Goal: Task Accomplishment & Management: Complete application form

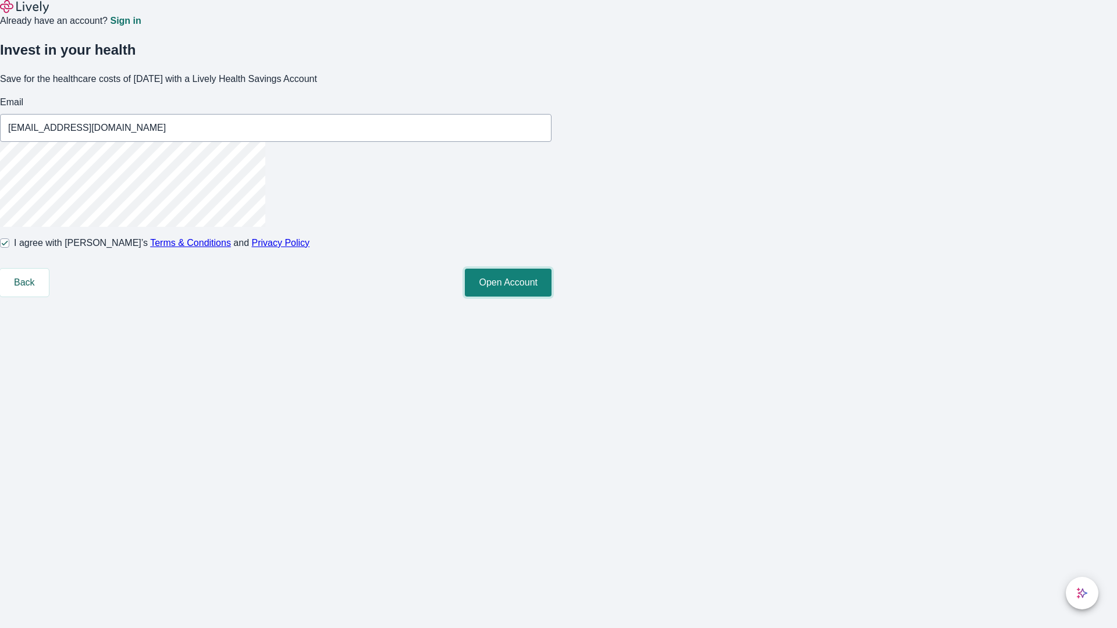
click at [551, 297] on button "Open Account" at bounding box center [508, 283] width 87 height 28
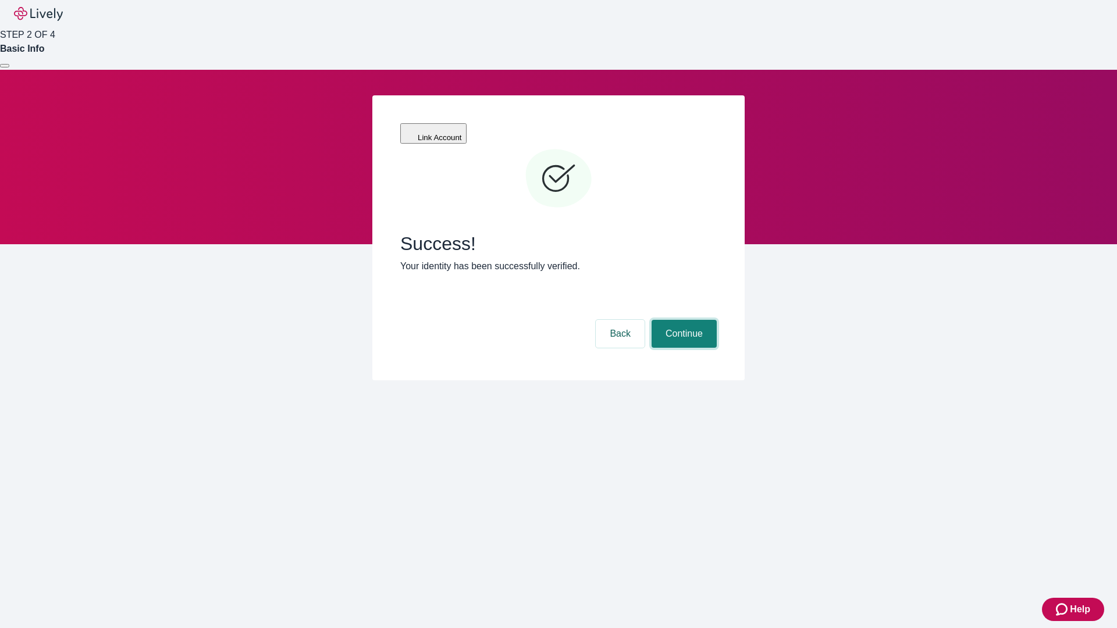
click at [682, 320] on button "Continue" at bounding box center [683, 334] width 65 height 28
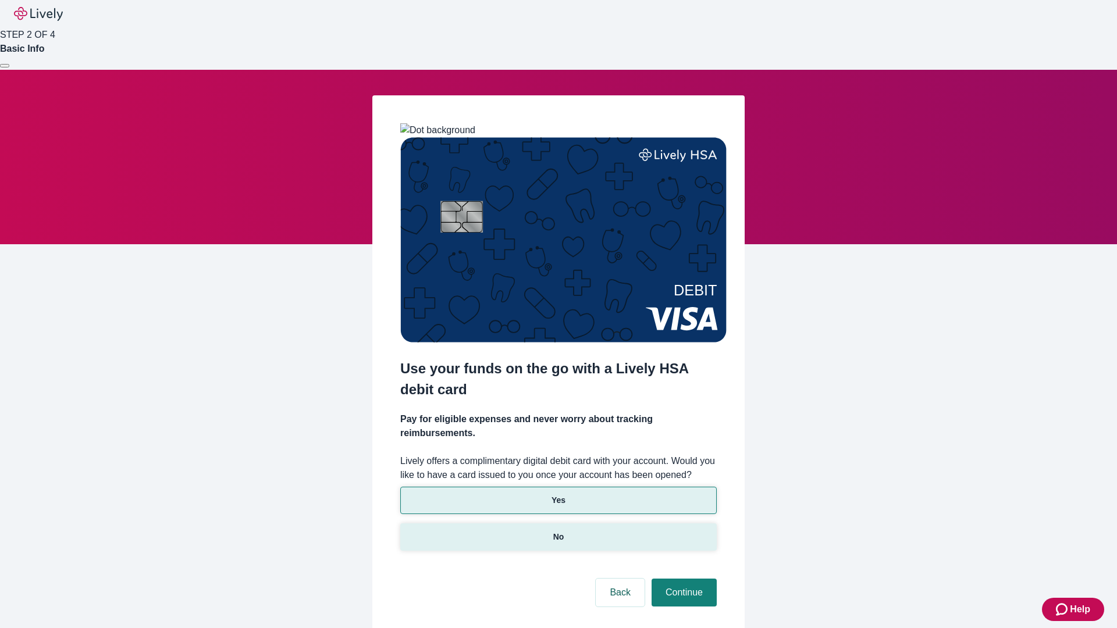
click at [558, 531] on p "No" at bounding box center [558, 537] width 11 height 12
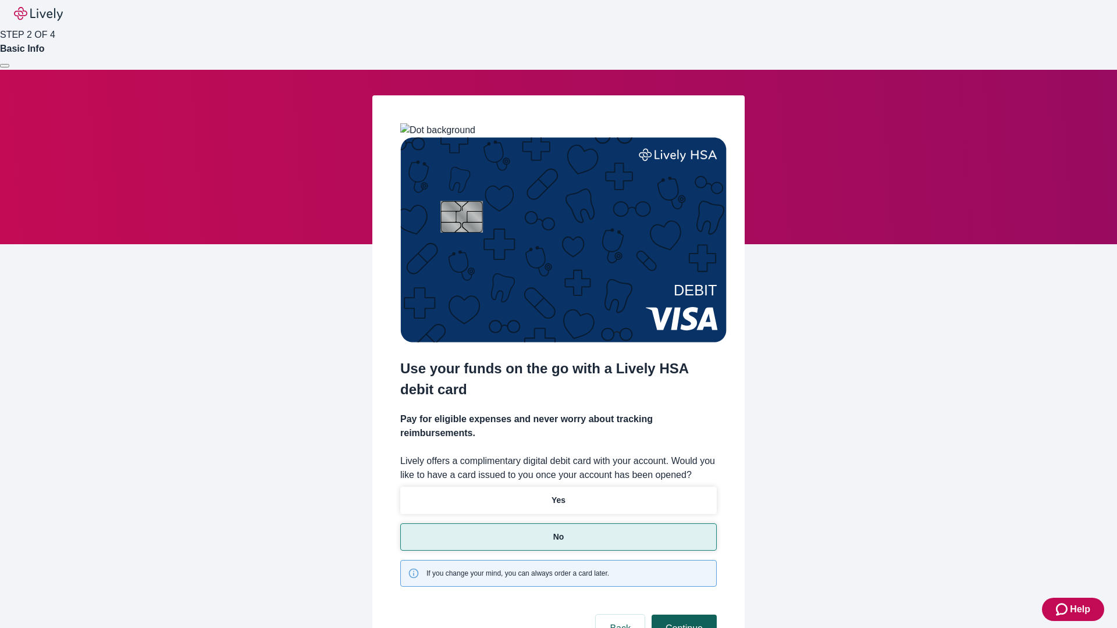
click at [682, 615] on button "Continue" at bounding box center [683, 629] width 65 height 28
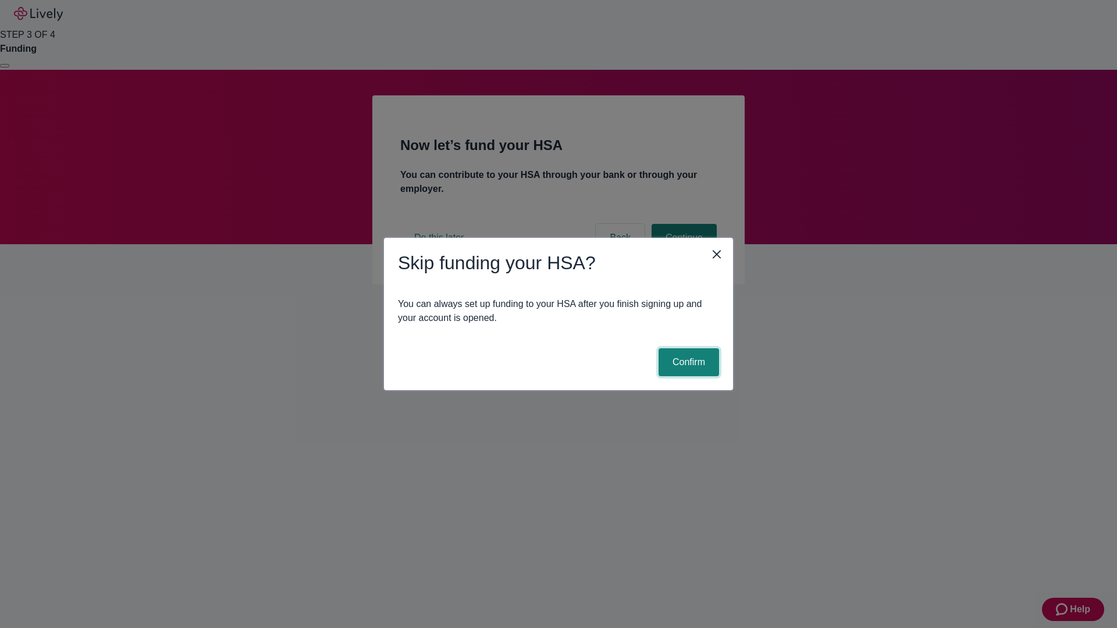
click at [687, 362] on button "Confirm" at bounding box center [688, 362] width 60 height 28
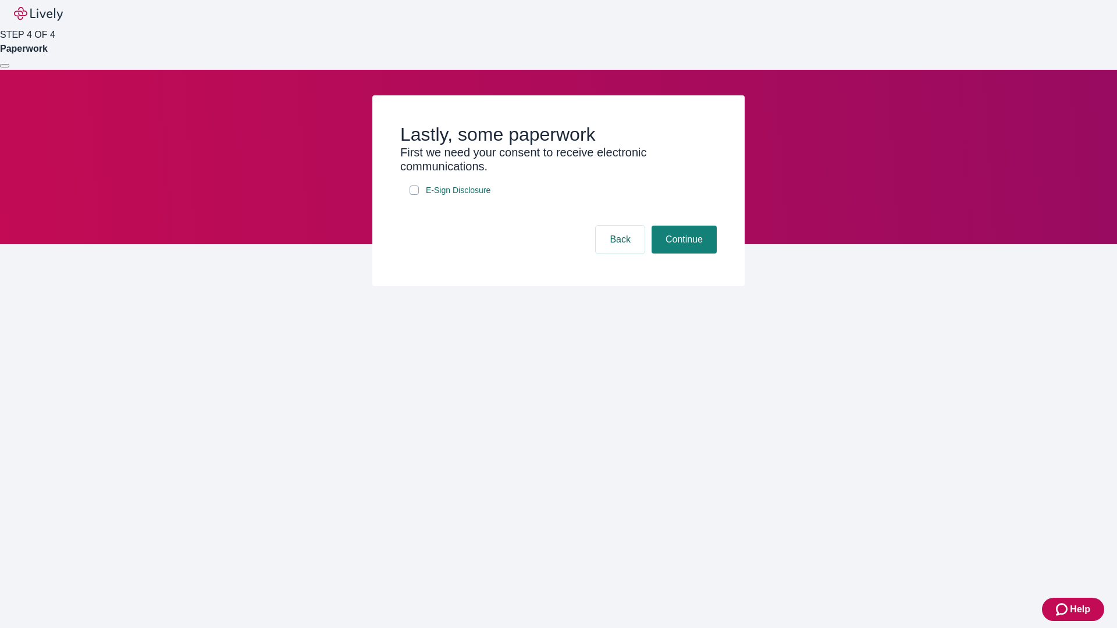
click at [414, 195] on input "E-Sign Disclosure" at bounding box center [413, 190] width 9 height 9
checkbox input "true"
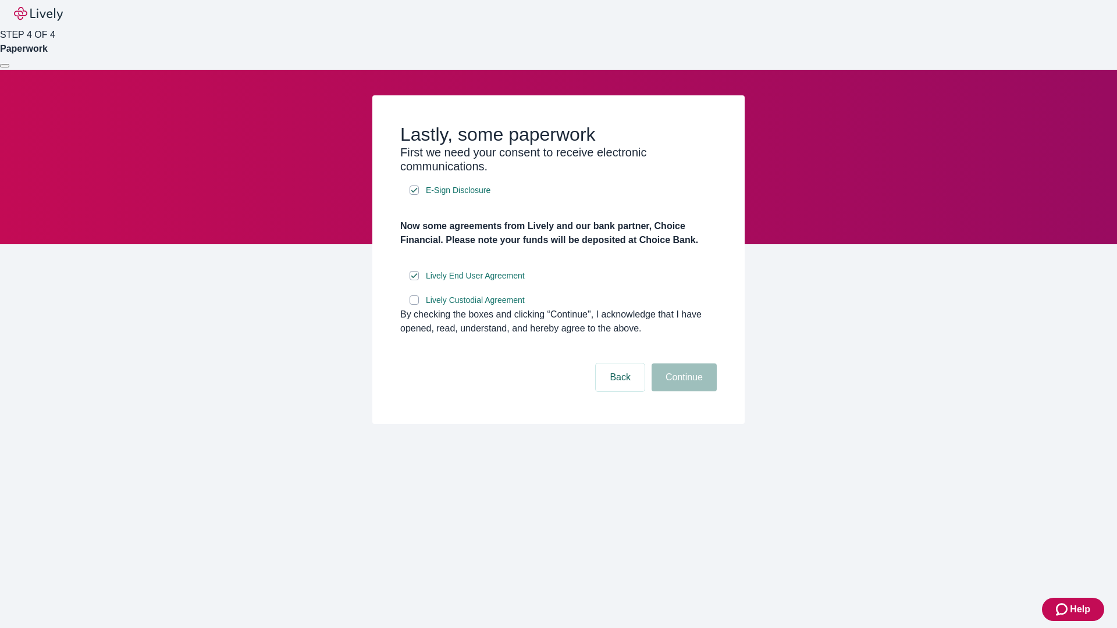
click at [414, 305] on input "Lively Custodial Agreement" at bounding box center [413, 299] width 9 height 9
checkbox input "true"
click at [682, 391] on button "Continue" at bounding box center [683, 378] width 65 height 28
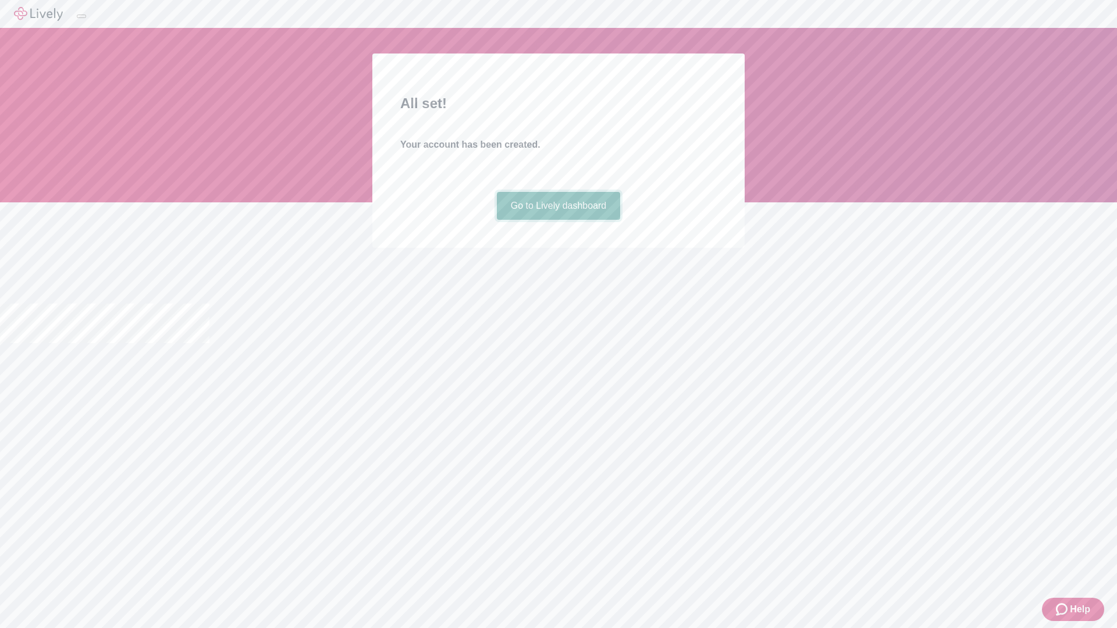
click at [558, 220] on link "Go to Lively dashboard" at bounding box center [559, 206] width 124 height 28
